Goal: Transaction & Acquisition: Purchase product/service

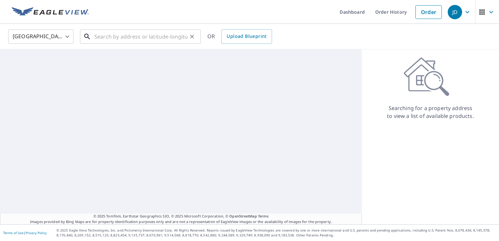
click at [128, 35] on input "text" at bounding box center [140, 36] width 93 height 18
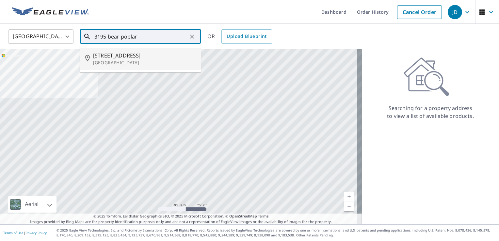
click at [123, 57] on span "[STREET_ADDRESS]" at bounding box center [144, 56] width 102 height 8
type input "[STREET_ADDRESS]"
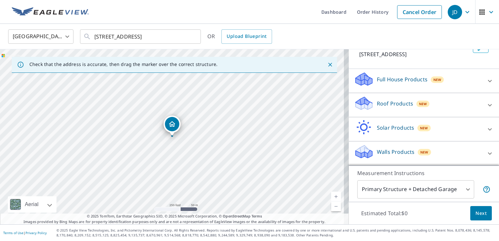
scroll to position [55, 0]
click at [486, 106] on icon at bounding box center [490, 105] width 8 height 8
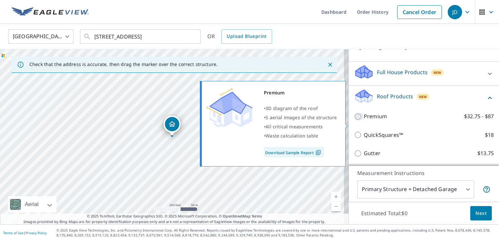
click at [354, 120] on input "Premium $32.75 - $87" at bounding box center [359, 117] width 10 height 8
checkbox input "true"
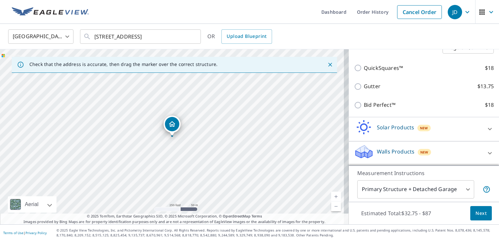
scroll to position [150, 0]
click at [470, 213] on button "Next" at bounding box center [481, 213] width 22 height 15
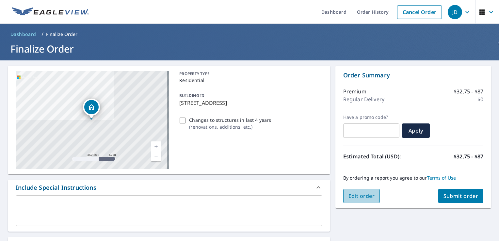
click at [356, 197] on span "Edit order" at bounding box center [361, 195] width 26 height 7
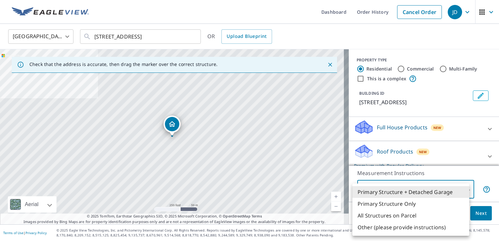
click at [464, 190] on body "JD JD Dashboard Order History Cancel Order JD [GEOGRAPHIC_DATA] [GEOGRAPHIC_DAT…" at bounding box center [249, 120] width 499 height 241
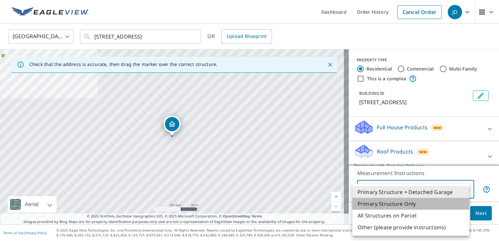
click at [422, 201] on li "Primary Structure Only" at bounding box center [410, 204] width 117 height 12
type input "2"
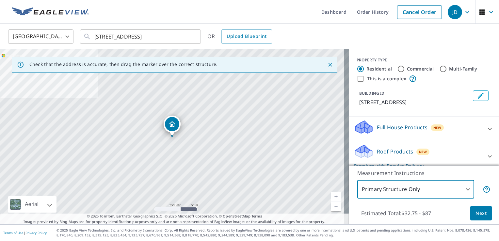
click at [475, 216] on span "Next" at bounding box center [480, 213] width 11 height 8
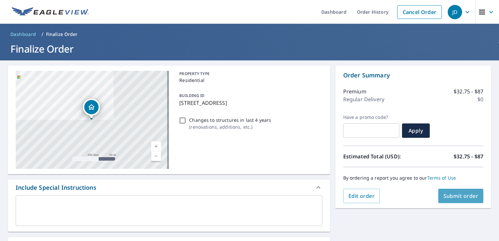
click at [464, 197] on span "Submit order" at bounding box center [460, 195] width 35 height 7
